Goal: Task Accomplishment & Management: Manage account settings

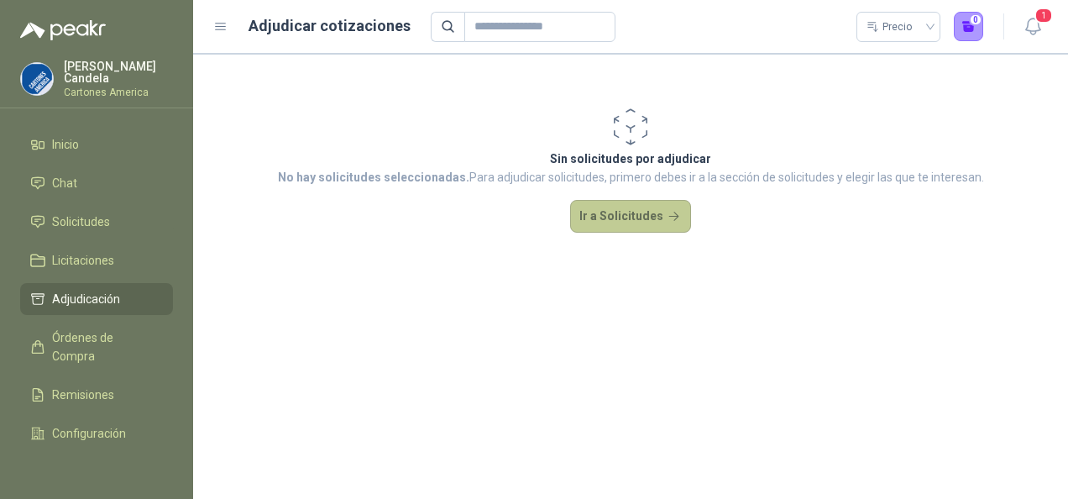
click at [627, 217] on button "Ir a Solicitudes" at bounding box center [630, 217] width 121 height 34
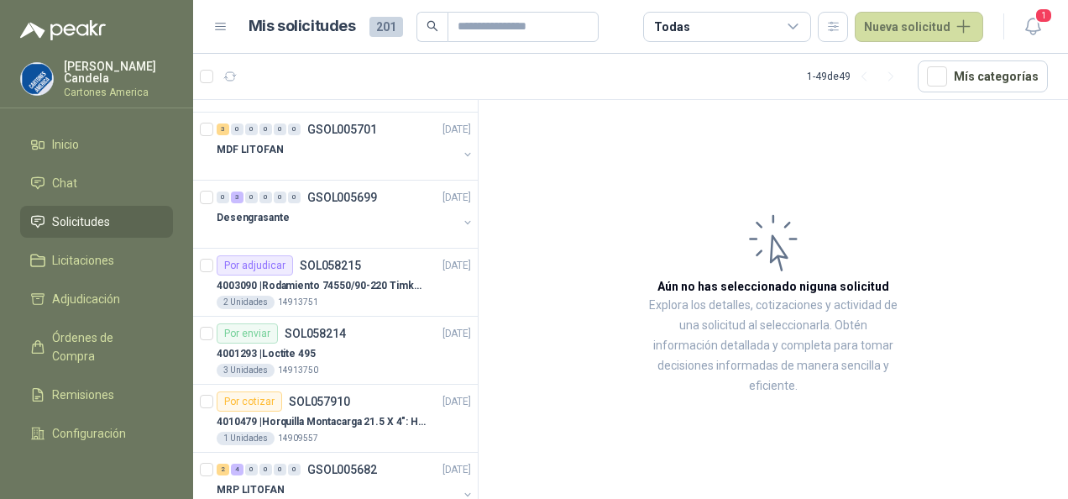
scroll to position [60, 0]
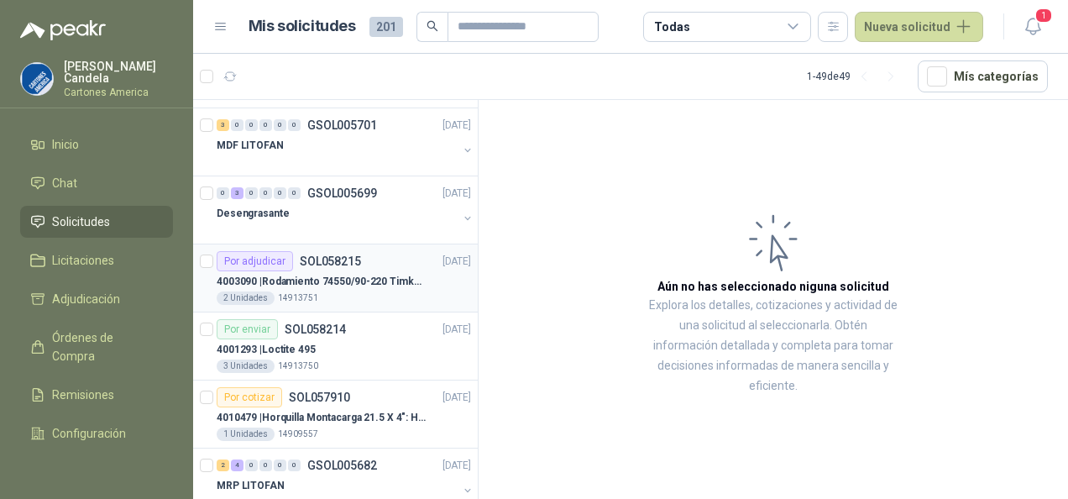
click at [317, 269] on div "Por adjudicar SOL058215" at bounding box center [289, 261] width 144 height 20
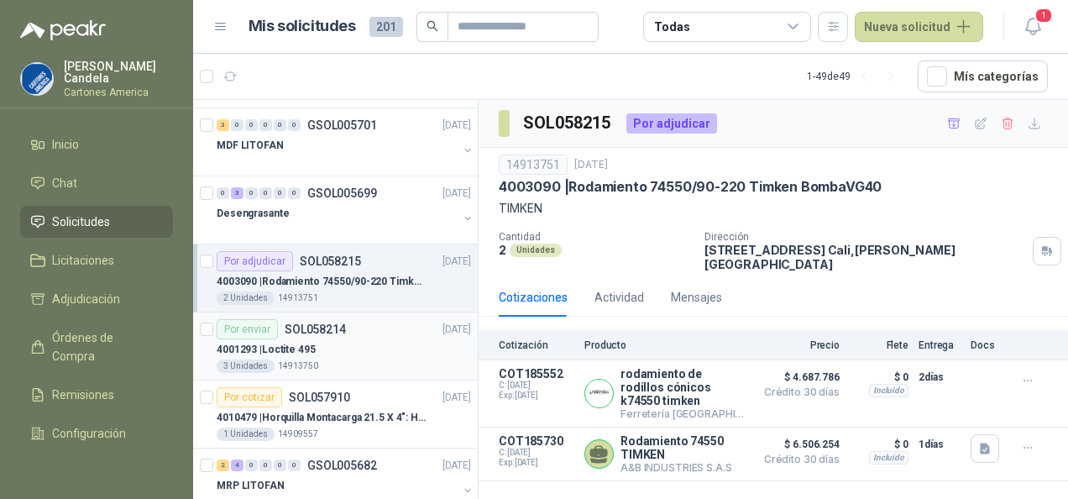
click at [322, 341] on div "4001293 | Loctite 495" at bounding box center [344, 349] width 254 height 20
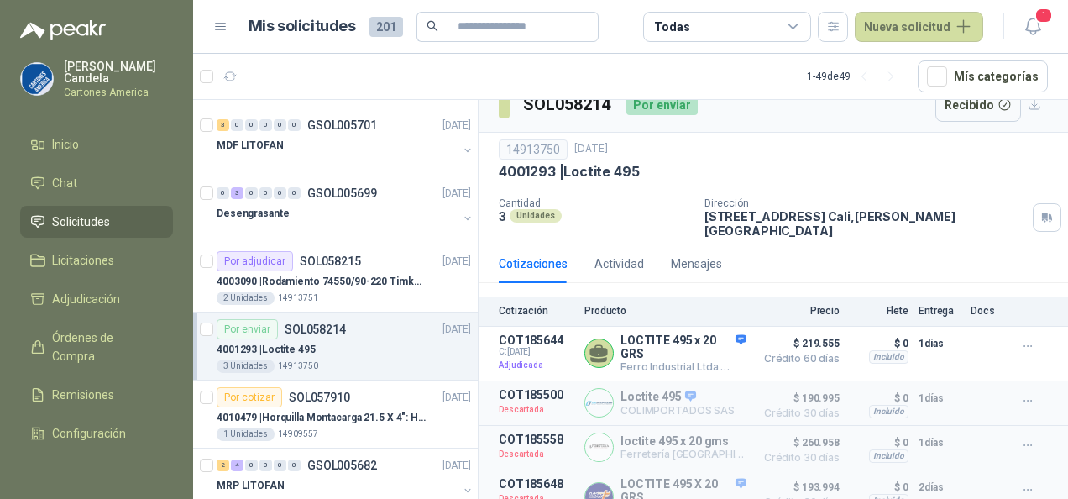
scroll to position [29, 0]
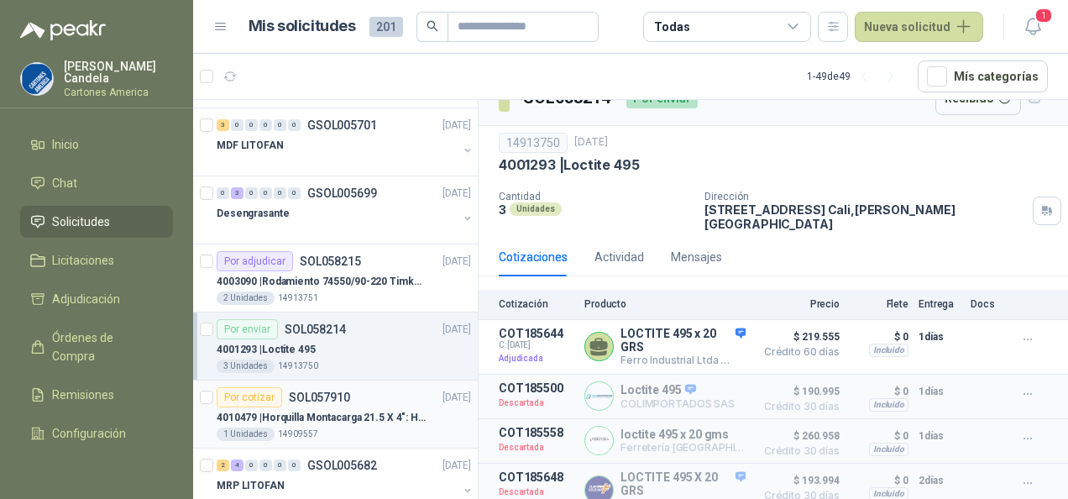
click at [306, 400] on p "SOL057910" at bounding box center [319, 397] width 61 height 12
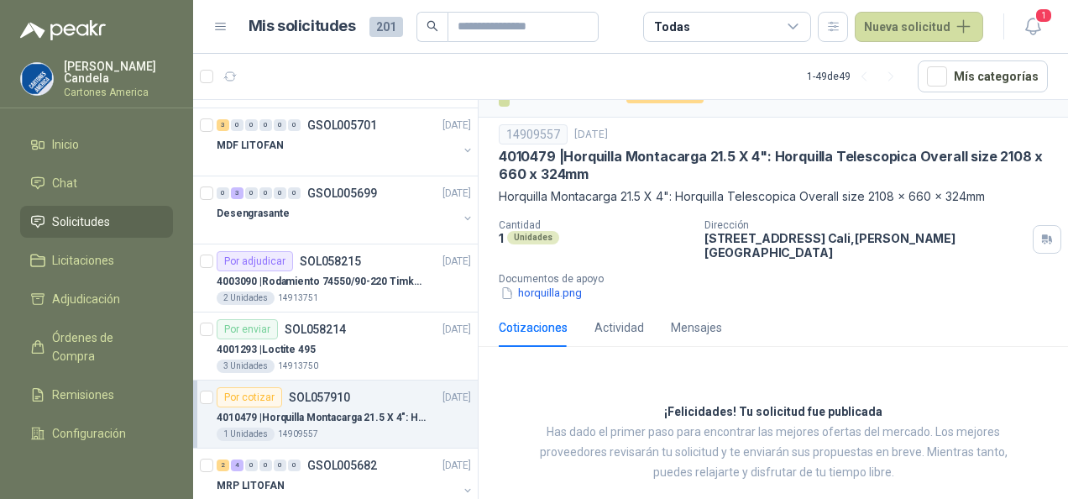
scroll to position [39, 0]
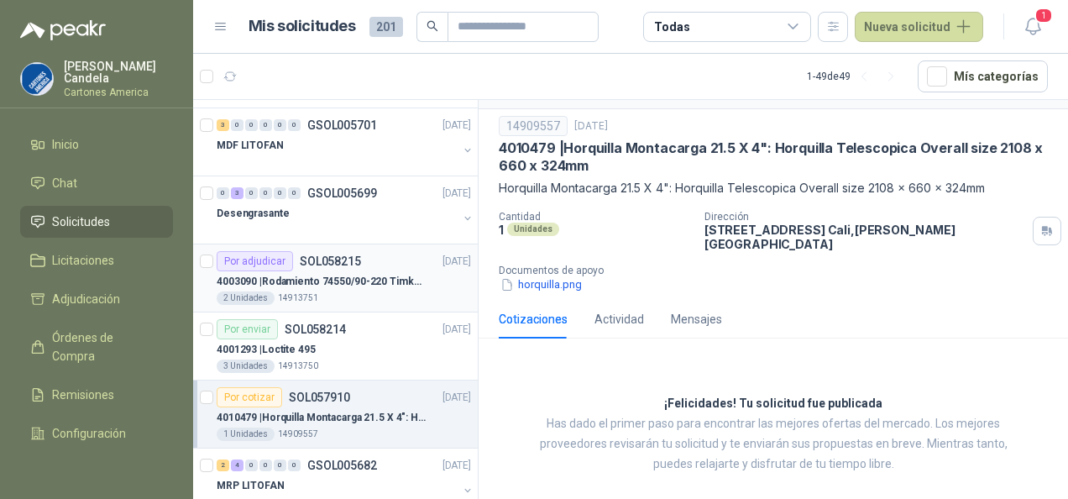
click at [327, 265] on p "SOL058215" at bounding box center [330, 261] width 61 height 12
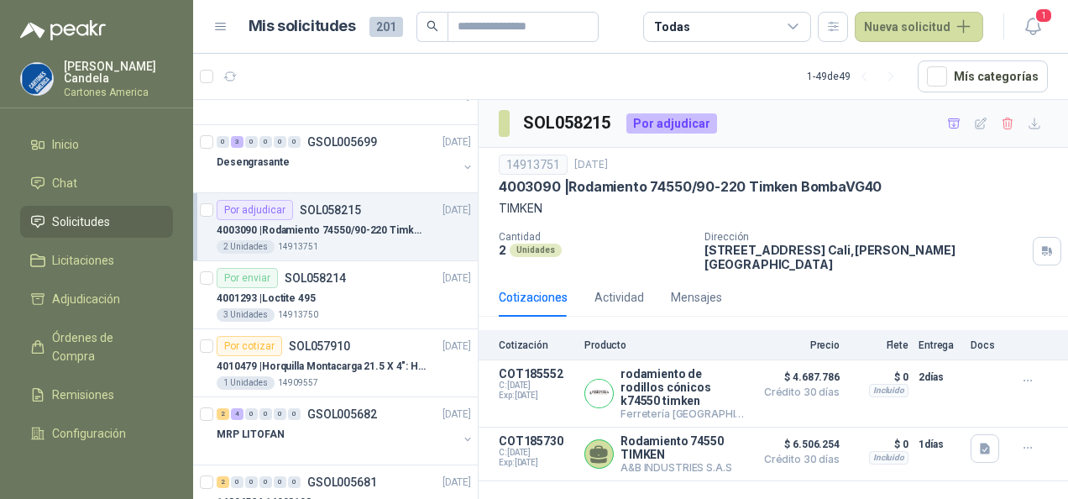
scroll to position [139, 0]
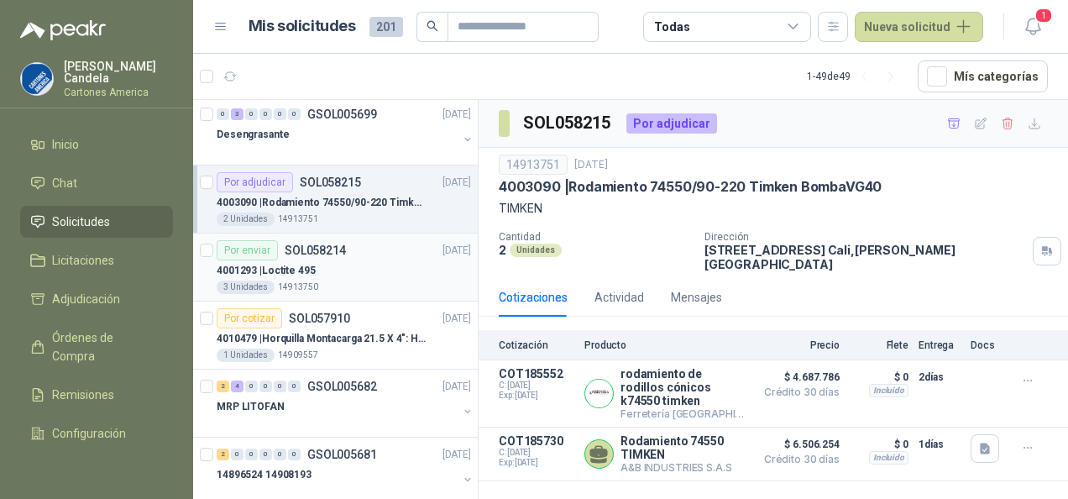
click at [327, 264] on div "4001293 | Loctite 495" at bounding box center [344, 270] width 254 height 20
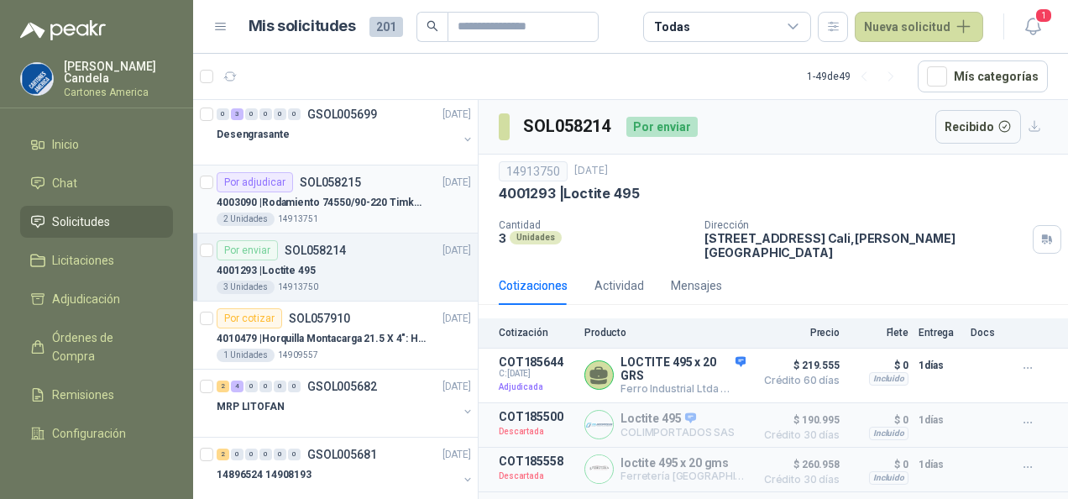
click at [316, 196] on p "4003090 | Rodamiento 74550/90-220 Timken BombaVG40" at bounding box center [321, 203] width 209 height 16
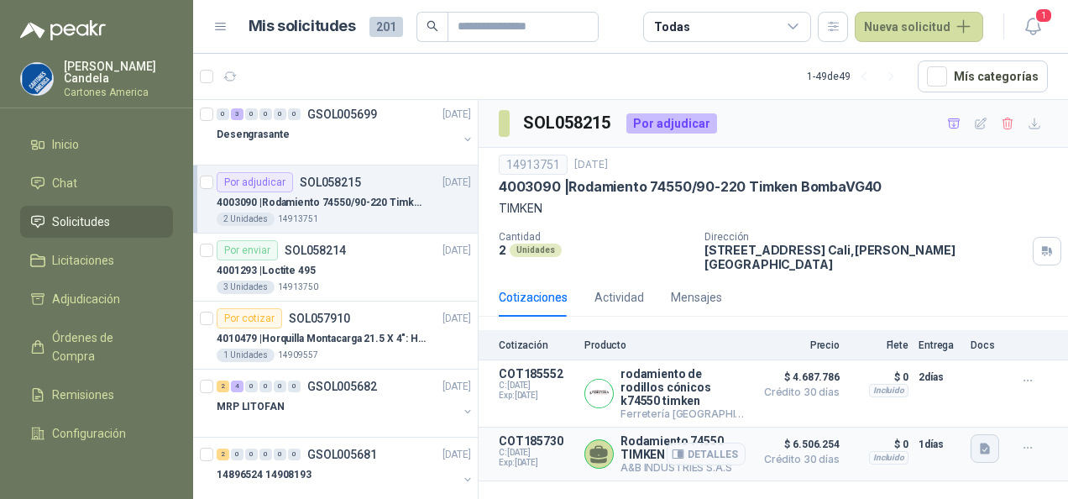
click at [983, 443] on icon "button" at bounding box center [985, 448] width 10 height 11
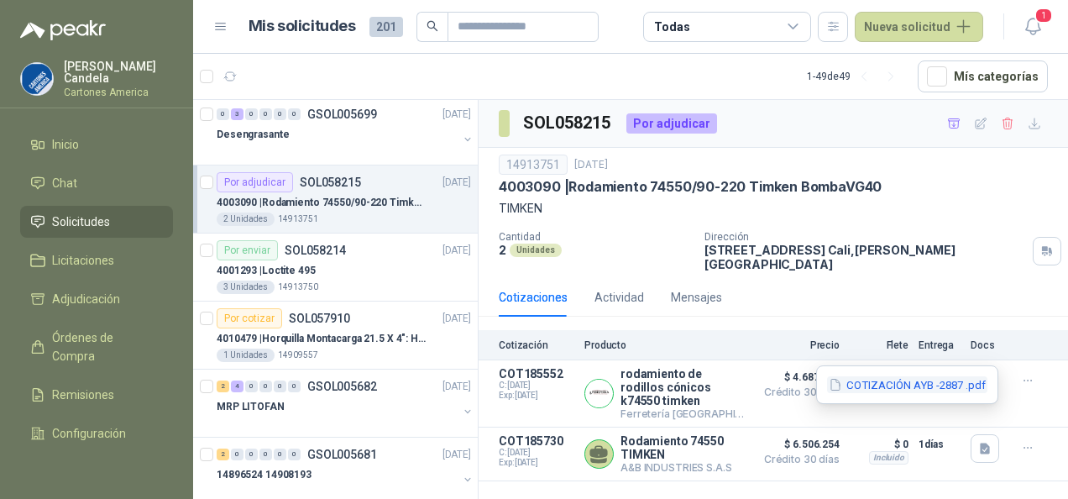
click at [883, 385] on button "COTIZACIÓN AYB -2887 .pdf" at bounding box center [907, 385] width 160 height 18
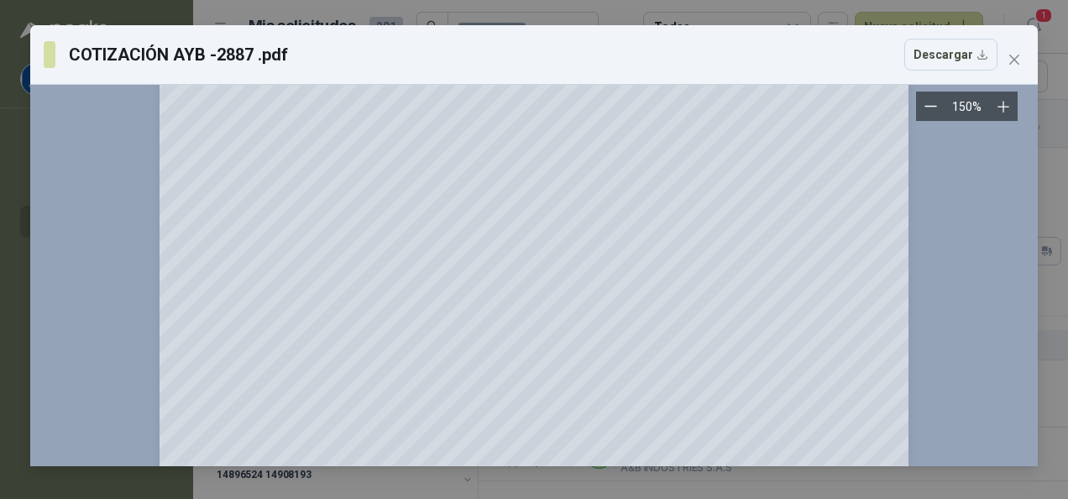
scroll to position [423, 0]
